Goal: Task Accomplishment & Management: Use online tool/utility

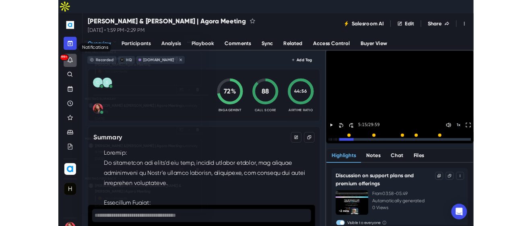
scroll to position [1449, 0]
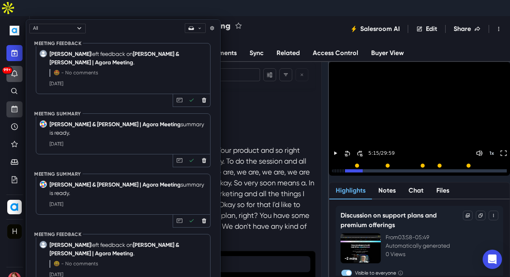
click at [10, 105] on icon "Upcoming" at bounding box center [14, 109] width 8 height 8
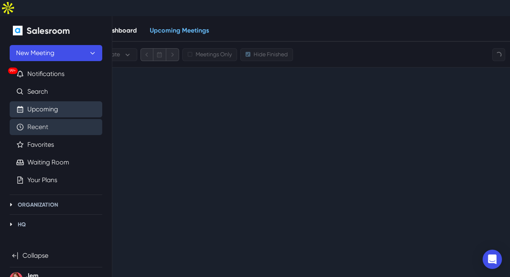
click at [27, 122] on link "Recent" at bounding box center [37, 127] width 21 height 10
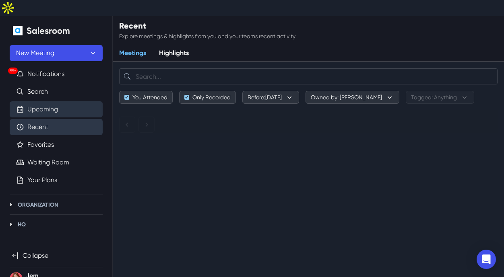
click at [37, 105] on link "Upcoming" at bounding box center [42, 110] width 31 height 10
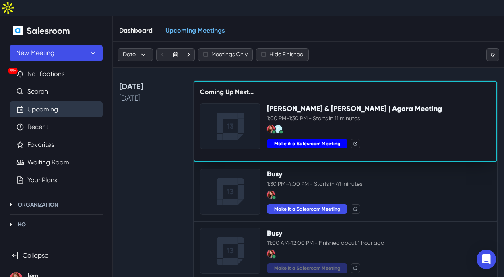
click at [312, 139] on button "Make it a Salesroom Meeting" at bounding box center [307, 144] width 81 height 10
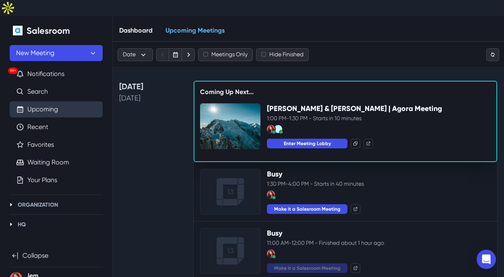
click at [474, 16] on div "Dashboard Upcoming Meetings" at bounding box center [308, 29] width 391 height 26
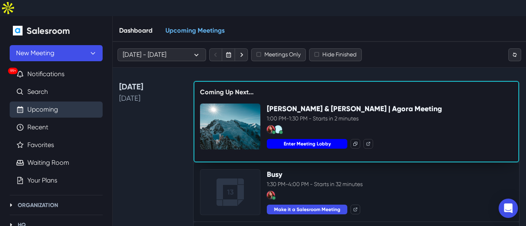
click at [290, 139] on button "Enter Meeting Lobby" at bounding box center [307, 144] width 81 height 10
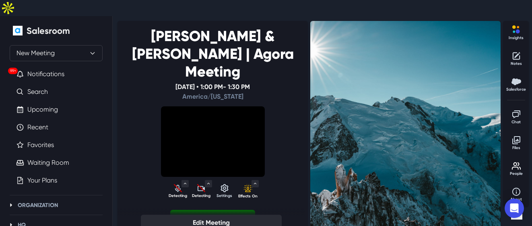
select select "default"
select select "97680665e7c4197435d1e5746844658c75f7b939a6e1fd1dcfb64538acd1f0a2"
click at [196, 183] on icon "Detecting camera" at bounding box center [201, 188] width 10 height 10
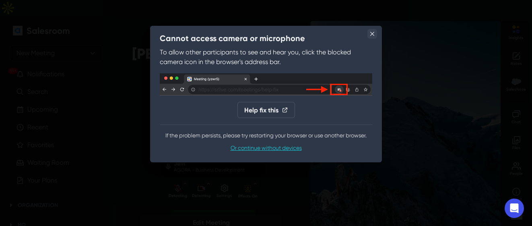
click at [370, 34] on button "Close" at bounding box center [372, 34] width 10 height 10
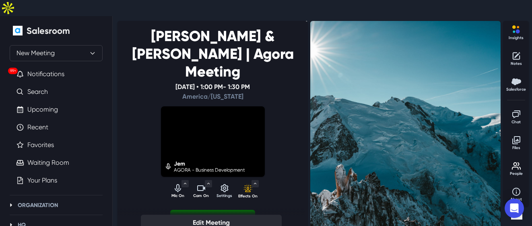
click at [198, 185] on icon "Turn off camera" at bounding box center [201, 188] width 8 height 6
click at [175, 183] on icon "Mute audio" at bounding box center [178, 188] width 10 height 10
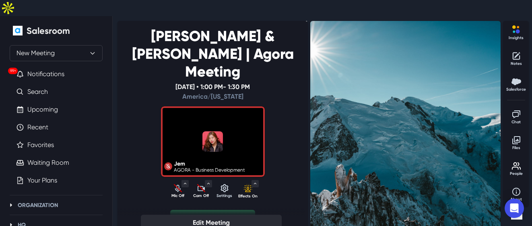
click at [220, 210] on button "Start Meeting" at bounding box center [212, 219] width 85 height 19
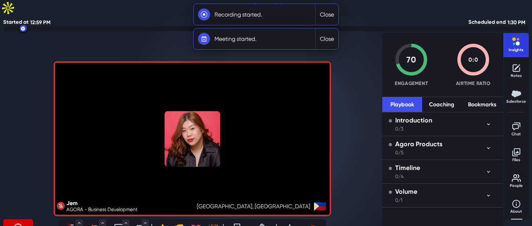
click at [510, 47] on p "Insights" at bounding box center [516, 50] width 20 height 6
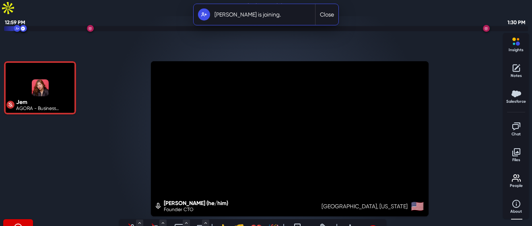
click at [413, 219] on div "Recording On Mic Off Microphone System Default (Headset Microphone) Communicati…" at bounding box center [252, 229] width 499 height 21
click at [128, 223] on icon "Unmute audio" at bounding box center [133, 228] width 10 height 10
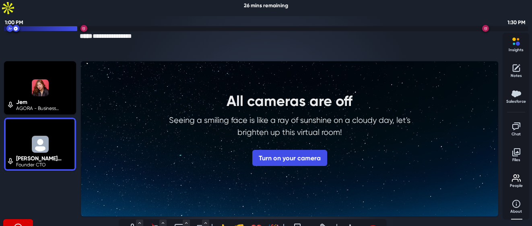
click at [38, 171] on div "Jem AGORA - Business Development Steve (he/him) Founder CTO" at bounding box center [39, 139] width 75 height 158
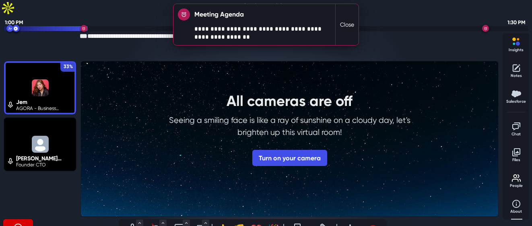
click at [341, 21] on button "Close" at bounding box center [347, 24] width 23 height 41
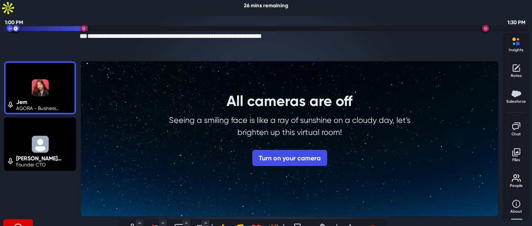
click at [36, 169] on div "Jem AGORA - Business Development Steve (he/him) Founder CTO" at bounding box center [39, 139] width 75 height 158
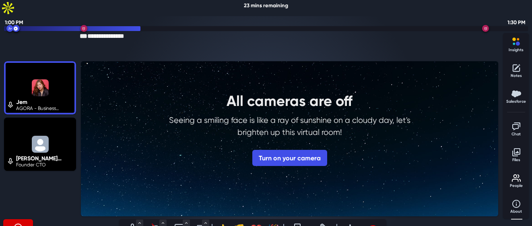
click at [457, 219] on div "Recording On Mic On Microphone System Default (Headset Microphone) Communicatio…" at bounding box center [252, 229] width 499 height 21
click at [184, 220] on icon "Toggle Menu" at bounding box center [187, 223] width 6 height 6
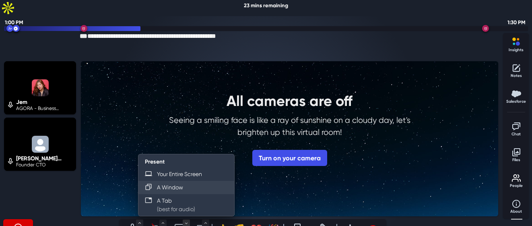
click at [186, 181] on button "A Window" at bounding box center [186, 187] width 96 height 13
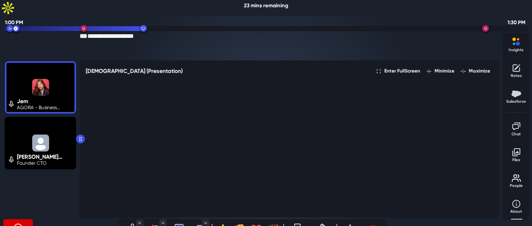
click at [452, 219] on div "Recording On Mic On Microphone System Default (Headset Microphone) Communicatio…" at bounding box center [252, 229] width 499 height 21
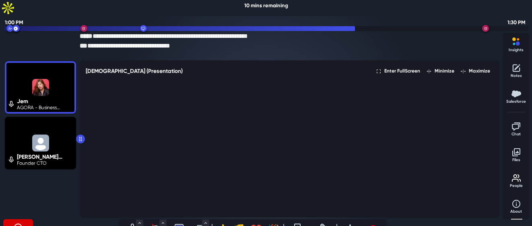
click at [510, 122] on icon "Toggle chat" at bounding box center [517, 127] width 10 height 10
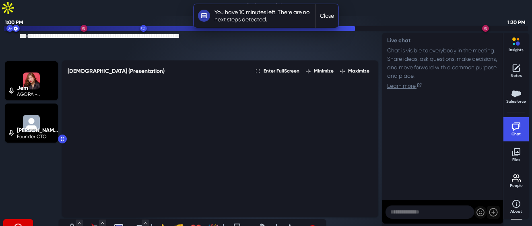
click at [357, 219] on div "Recording On Mic On Microphone System Default (Headset Microphone) Communicatio…" at bounding box center [192, 229] width 378 height 21
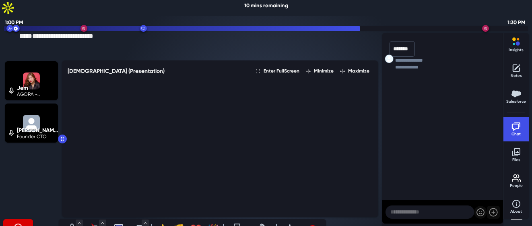
click at [348, 219] on div "Recording On Mic On Microphone System Default (Headset Microphone) Communicatio…" at bounding box center [192, 229] width 378 height 21
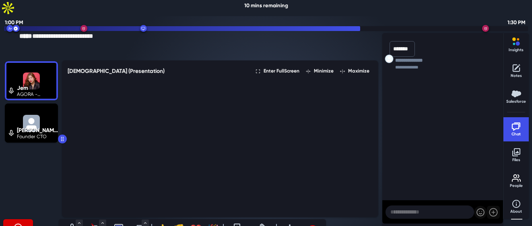
click at [406, 45] on p "*******" at bounding box center [402, 49] width 18 height 8
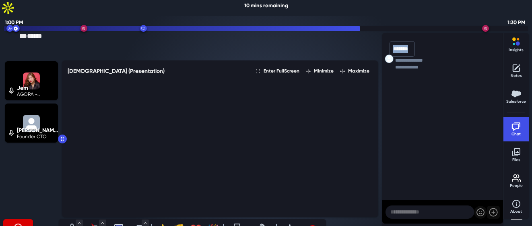
copy p "*******"
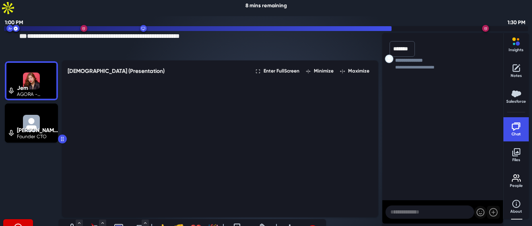
click at [374, 219] on div "Recording On Mic On Microphone System Default (Headset Microphone) Communicatio…" at bounding box center [192, 229] width 378 height 21
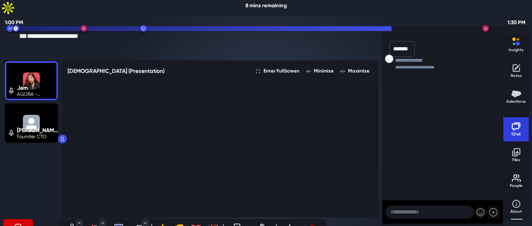
click at [510, 131] on p "Chat" at bounding box center [516, 134] width 20 height 6
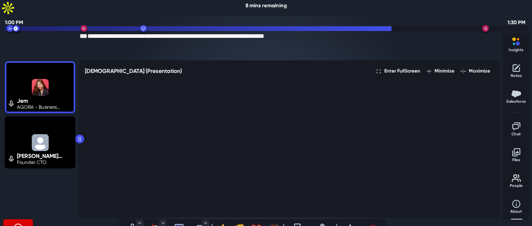
click at [270, 222] on div "🎉" at bounding box center [273, 229] width 12 height 14
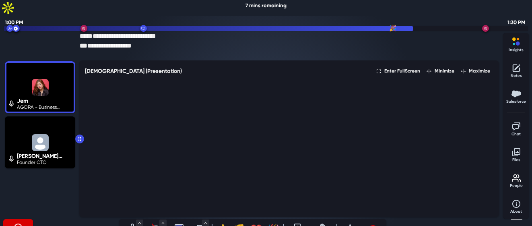
click at [425, 219] on div "Recording On Mic On Microphone System Default (Headset Microphone) Communicatio…" at bounding box center [252, 229] width 499 height 21
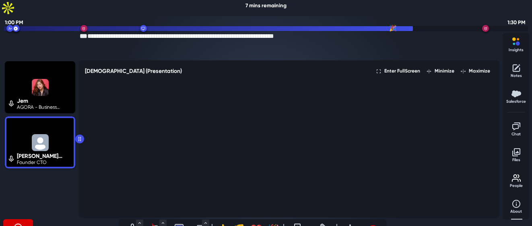
click at [179, 223] on icon "Stop sharing (S)" at bounding box center [179, 228] width 10 height 10
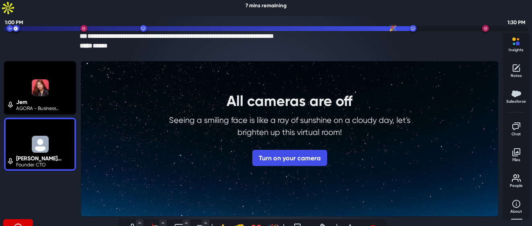
click at [458, 219] on div "Recording On Mic On Microphone System Default (Headset Microphone) Communicatio…" at bounding box center [252, 229] width 499 height 21
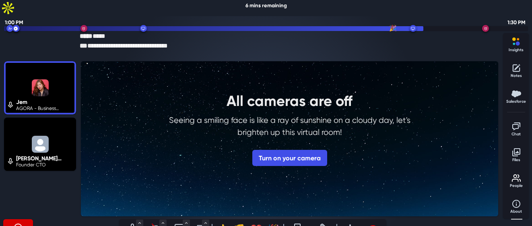
click at [62, 219] on div "Recording On" at bounding box center [61, 229] width 116 height 21
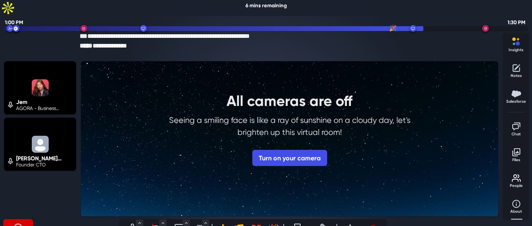
click at [409, 219] on div "Recording On Mic On Microphone System Default (Headset Microphone) Communicatio…" at bounding box center [252, 229] width 499 height 21
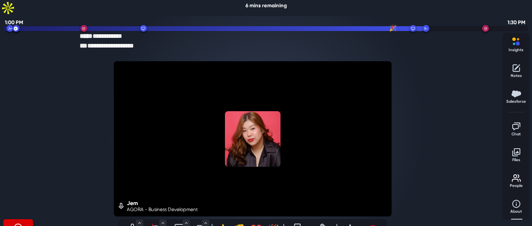
click at [378, 223] on icon "Leave meeting" at bounding box center [373, 228] width 10 height 10
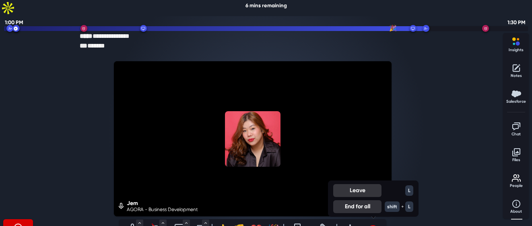
click at [355, 184] on button "Leave" at bounding box center [357, 190] width 48 height 13
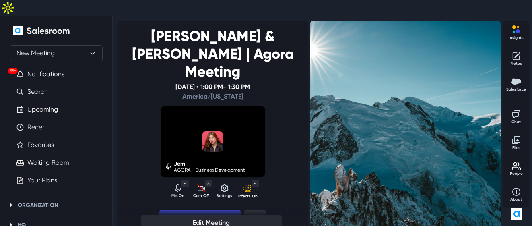
click at [249, 213] on icon "button" at bounding box center [255, 219] width 12 height 12
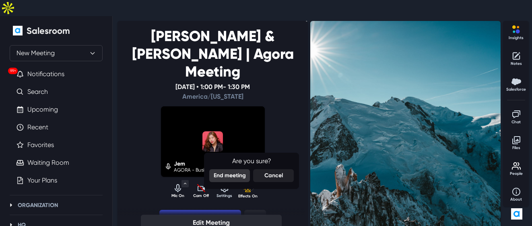
click at [236, 169] on button "End meeting" at bounding box center [229, 175] width 41 height 13
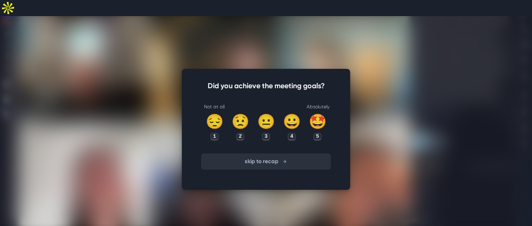
click at [264, 153] on button "skip to recap" at bounding box center [266, 161] width 130 height 16
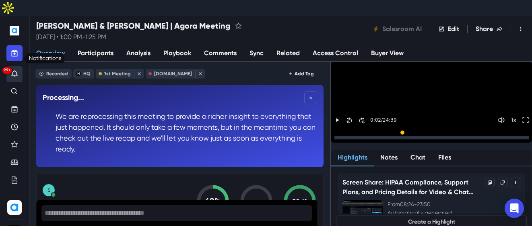
click at [13, 70] on icon "Notifications" at bounding box center [14, 74] width 8 height 8
